Goal: Information Seeking & Learning: Learn about a topic

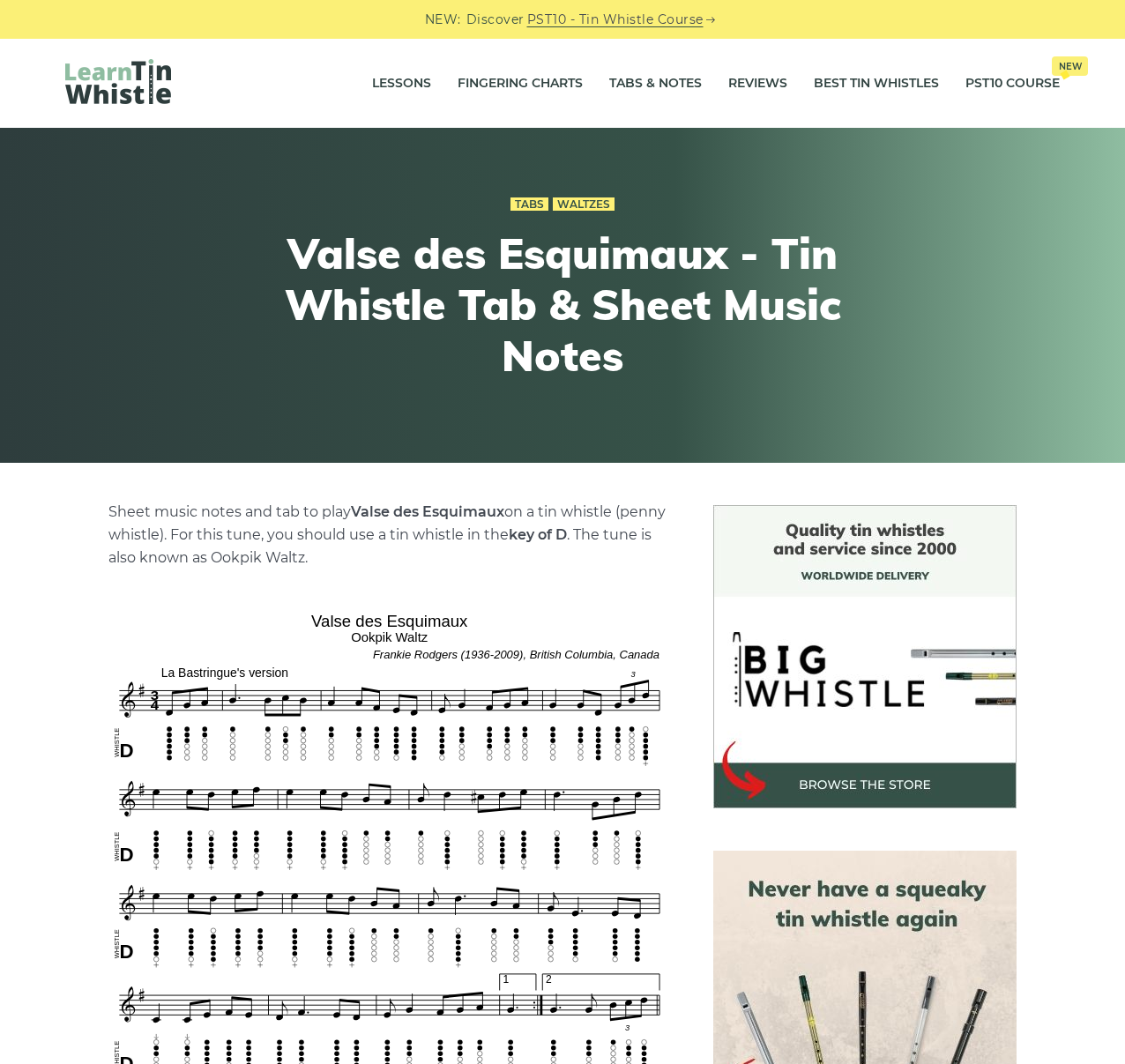
click at [999, 283] on div "Tabs Waltzes Valse des Esquimaux - Tin Whistle Tab & Sheet Music Notes" at bounding box center [563, 295] width 1079 height 291
click at [657, 71] on link "Tabs & Notes" at bounding box center [655, 83] width 92 height 44
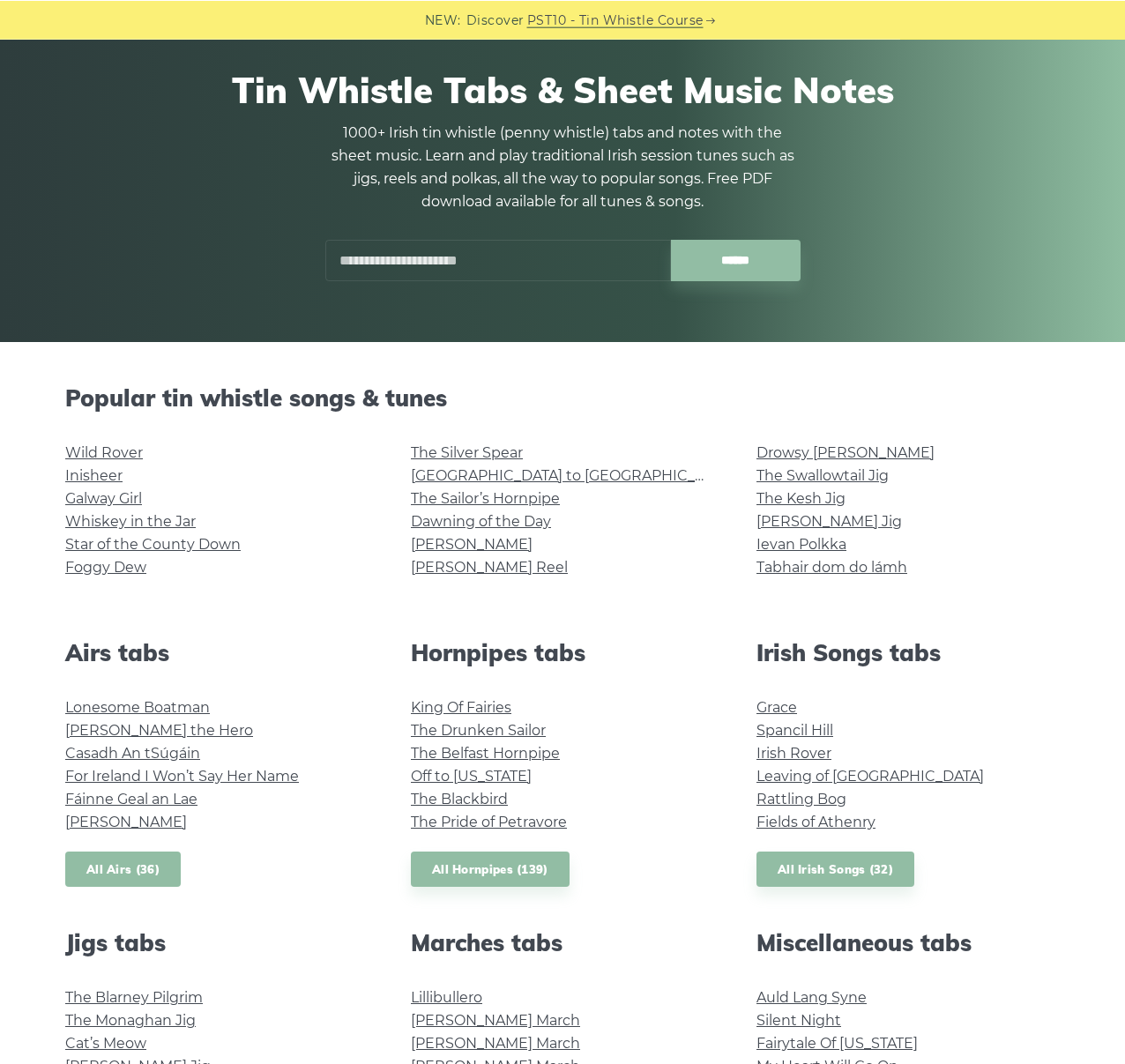
scroll to position [197, 0]
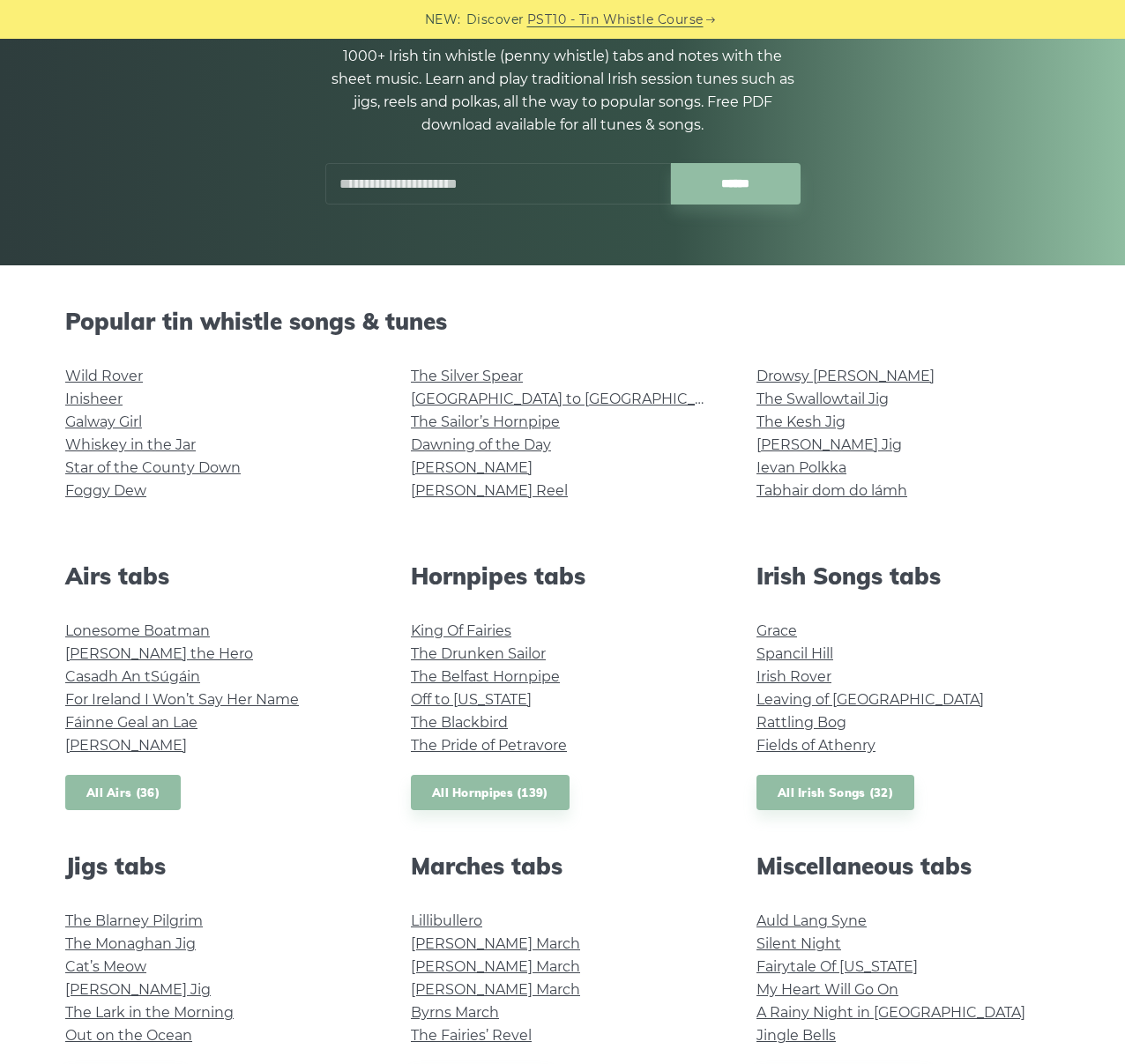
click at [108, 793] on link "All Airs (36)" at bounding box center [123, 793] width 116 height 36
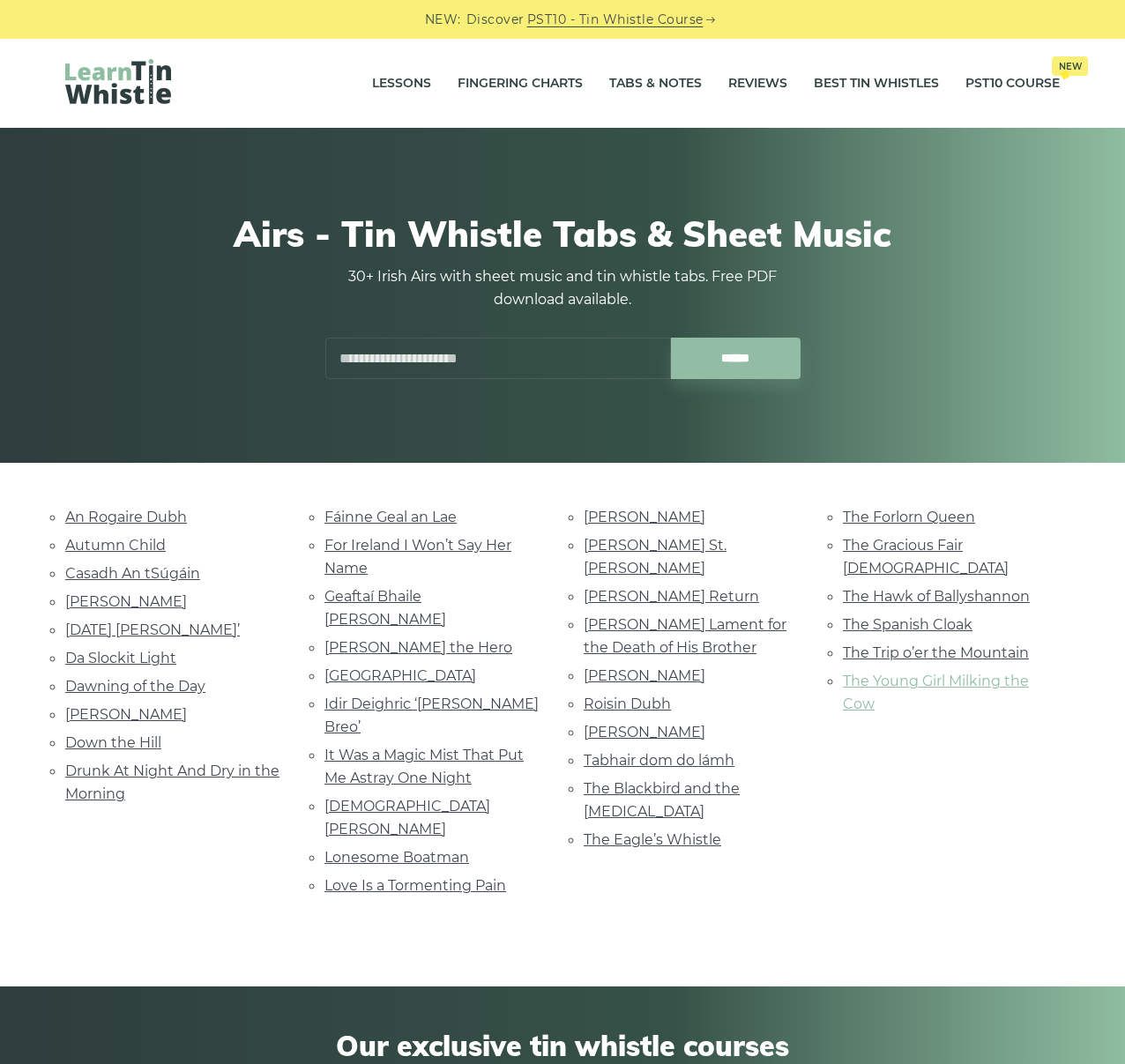
click at [894, 673] on link "The Young Girl Milking the Cow" at bounding box center [936, 693] width 186 height 39
click at [943, 644] on link "The Trip o’er the Mountain" at bounding box center [936, 653] width 186 height 17
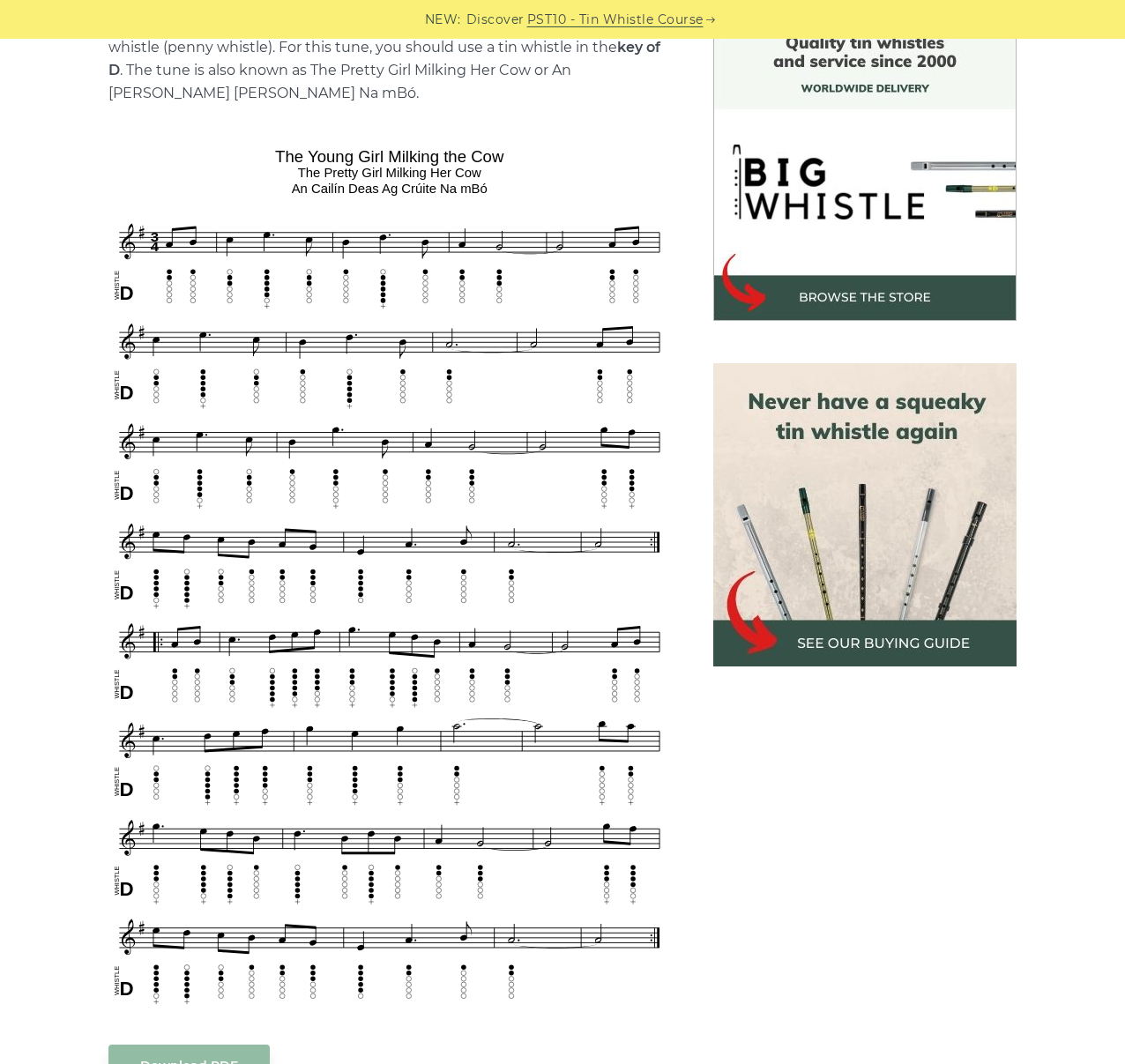
scroll to position [395, 0]
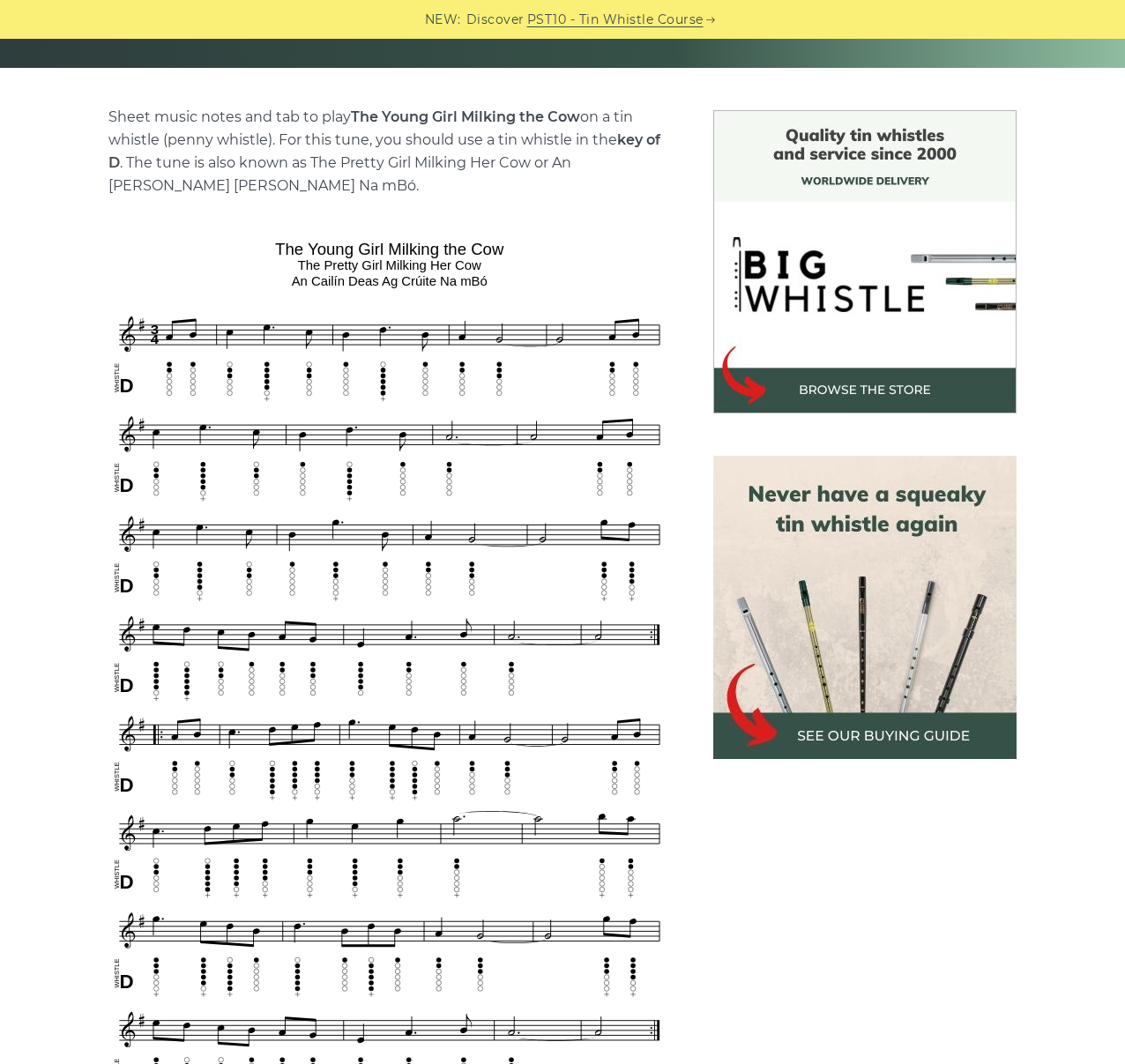
click at [991, 894] on aside at bounding box center [865, 921] width 346 height 1623
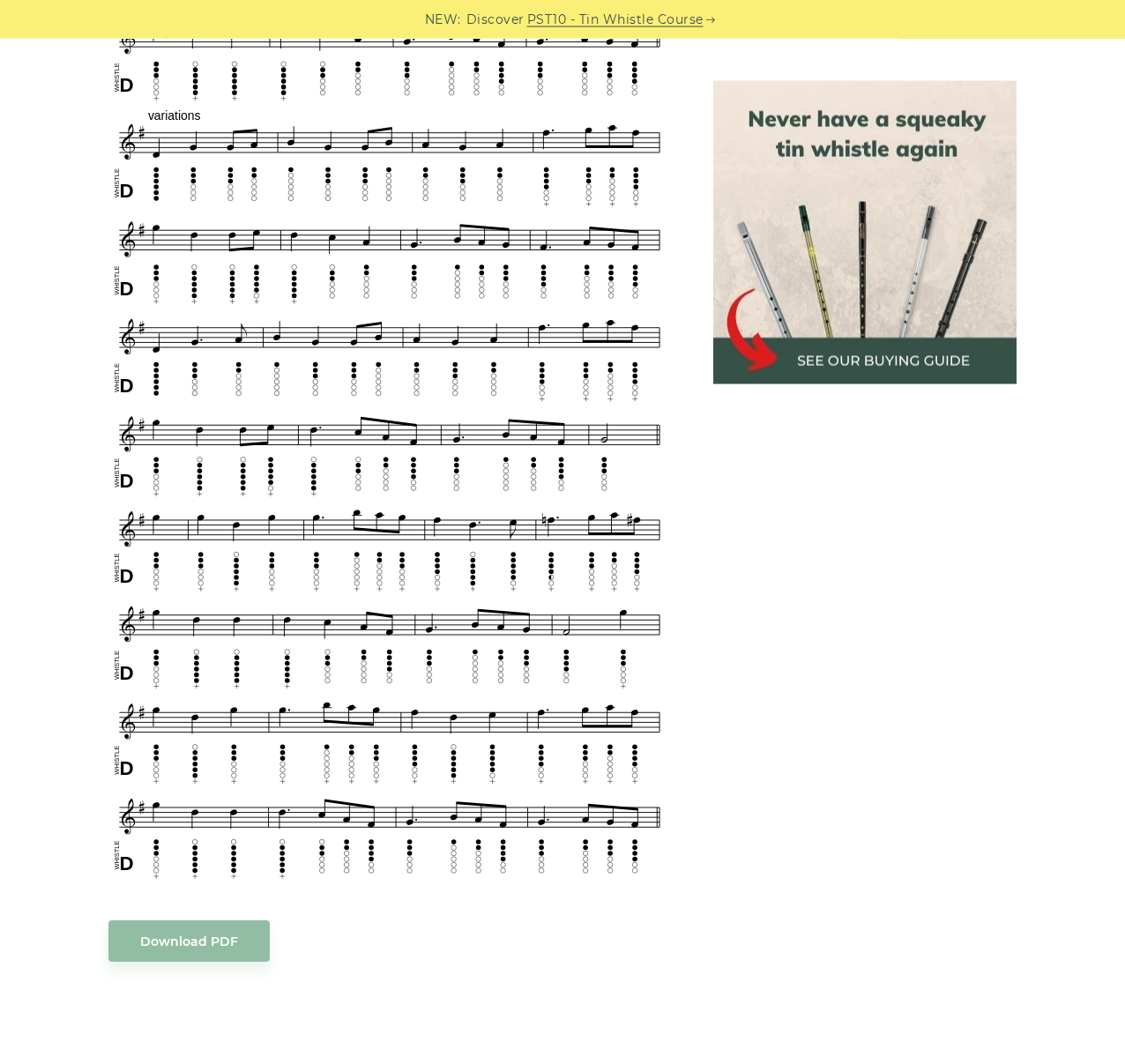
scroll to position [1383, 0]
